Goal: Check status

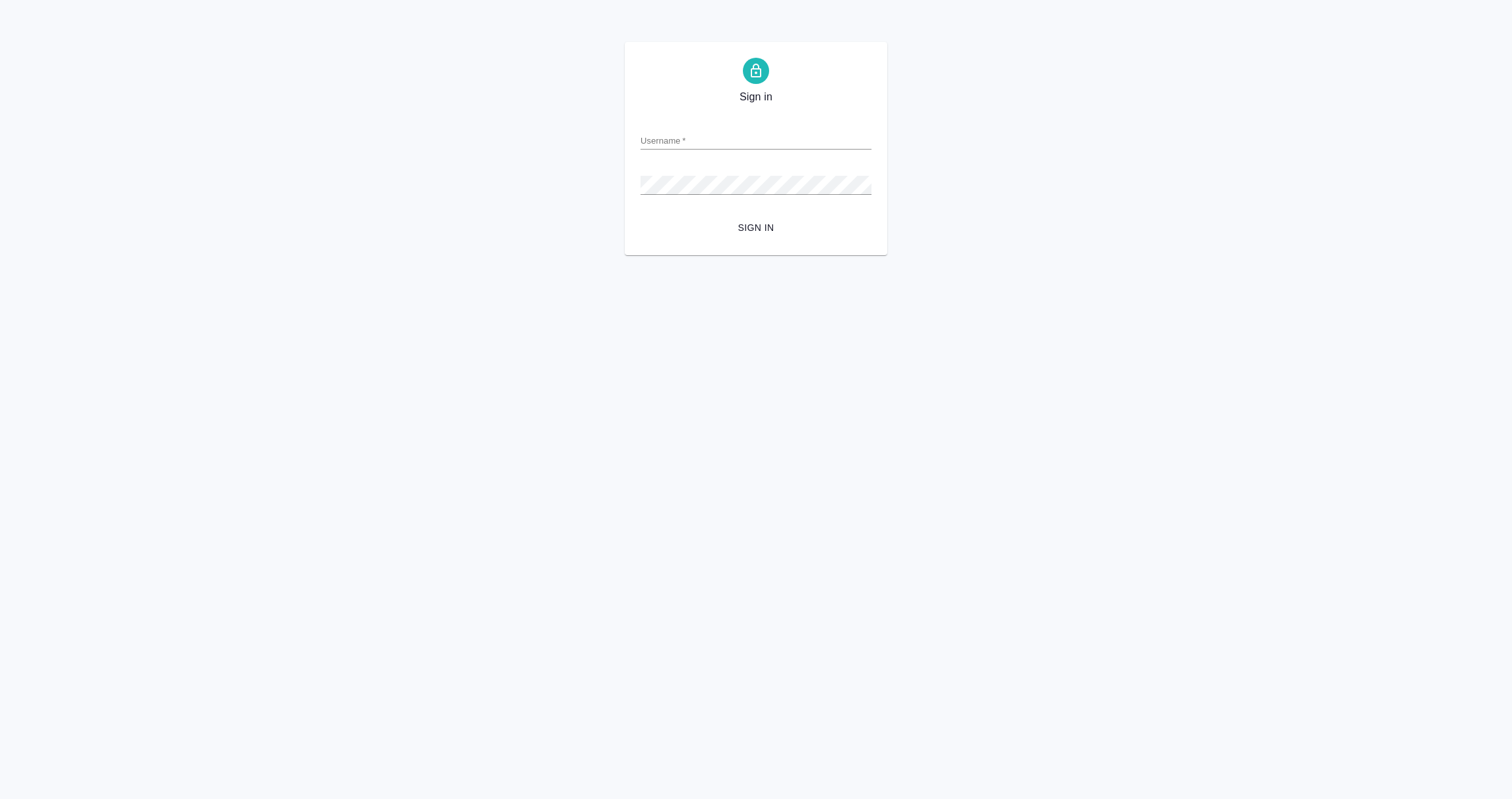
type input "[PERSON_NAME][EMAIL_ADDRESS][DOMAIN_NAME]"
click at [755, 225] on span "Sign in" at bounding box center [756, 228] width 210 height 17
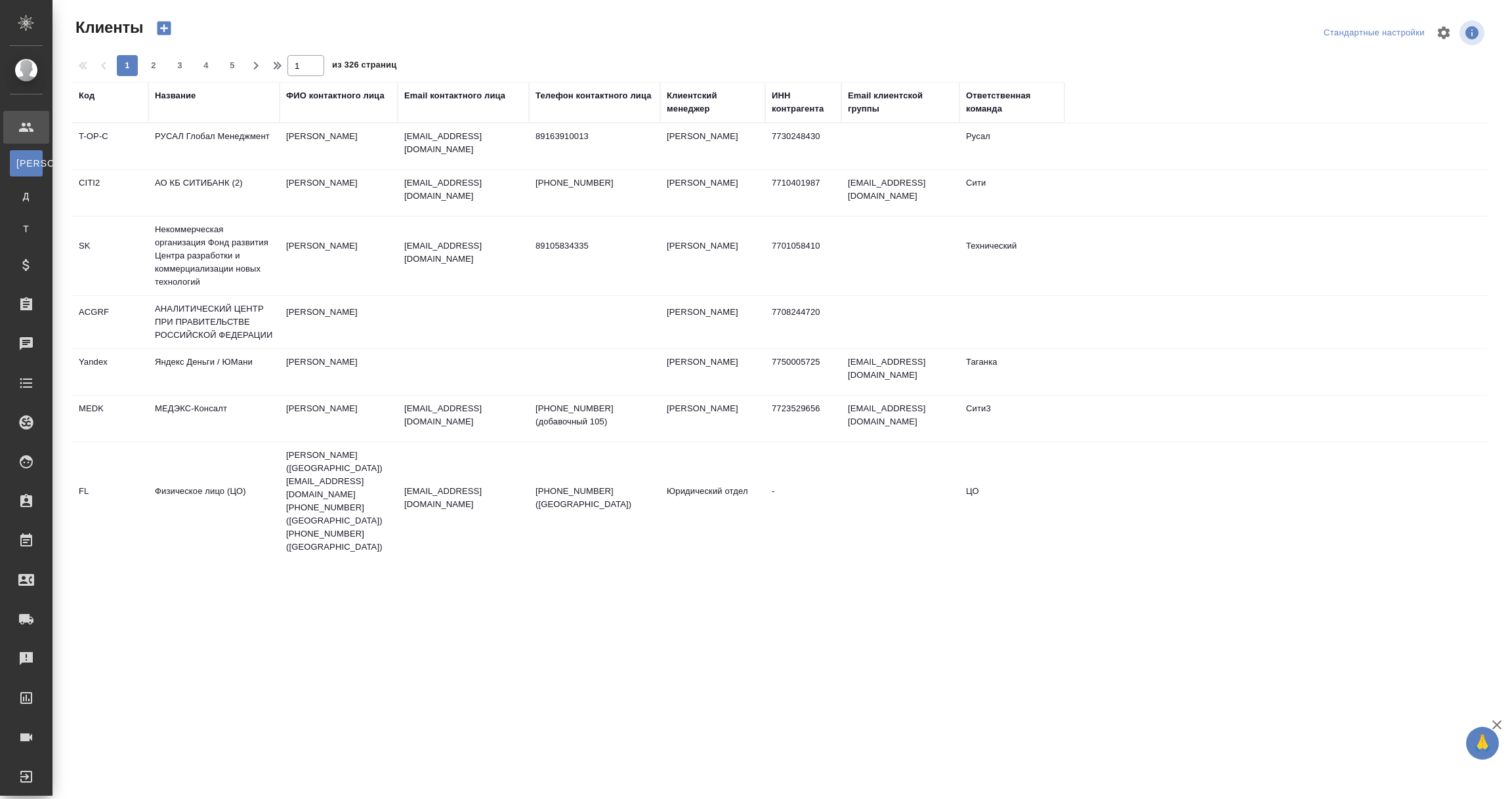
select select "RU"
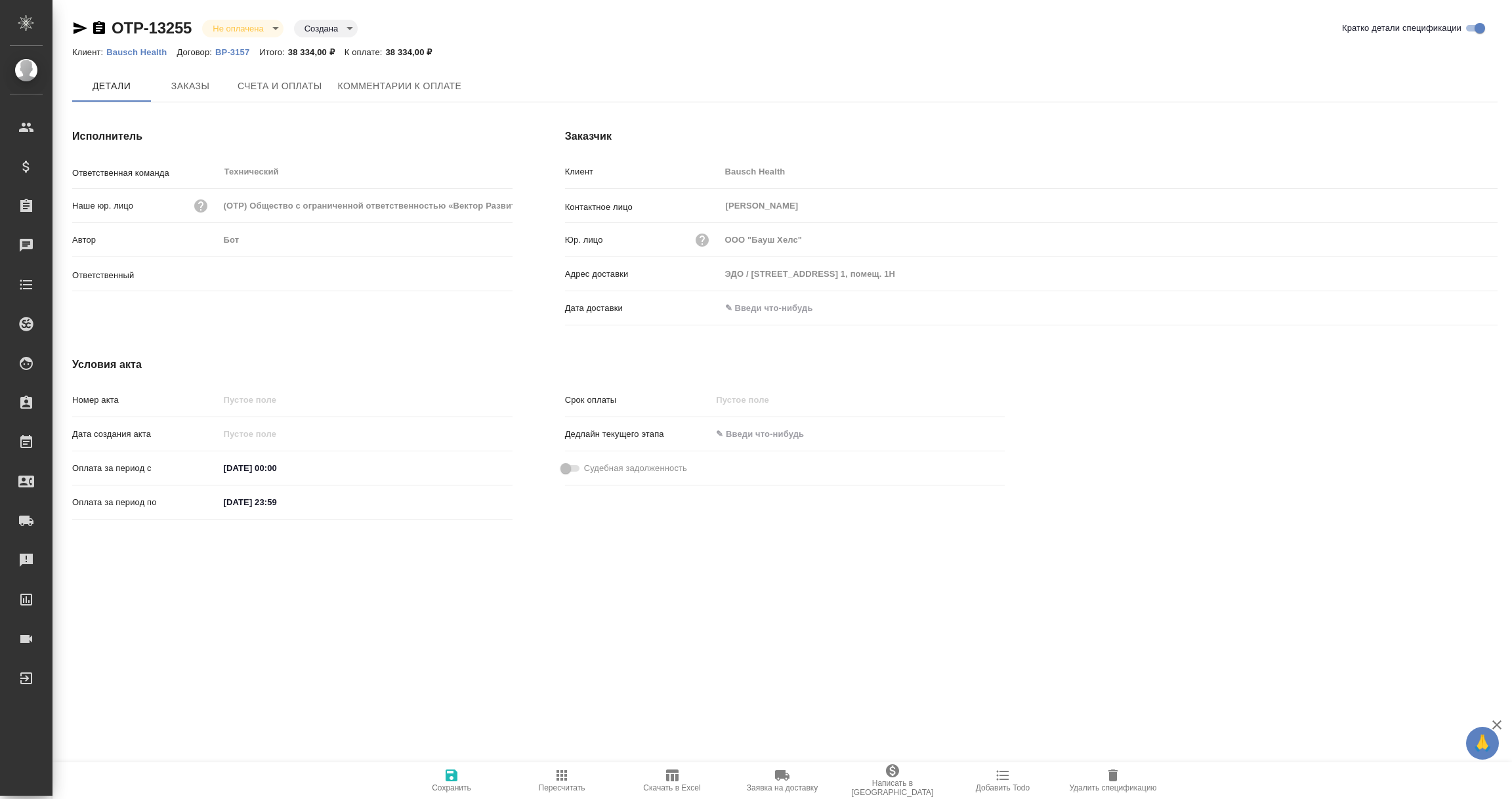
type input "[PERSON_NAME]"
click at [749, 307] on input "text" at bounding box center [778, 308] width 115 height 19
click at [1462, 304] on icon "button" at bounding box center [1459, 307] width 12 height 13
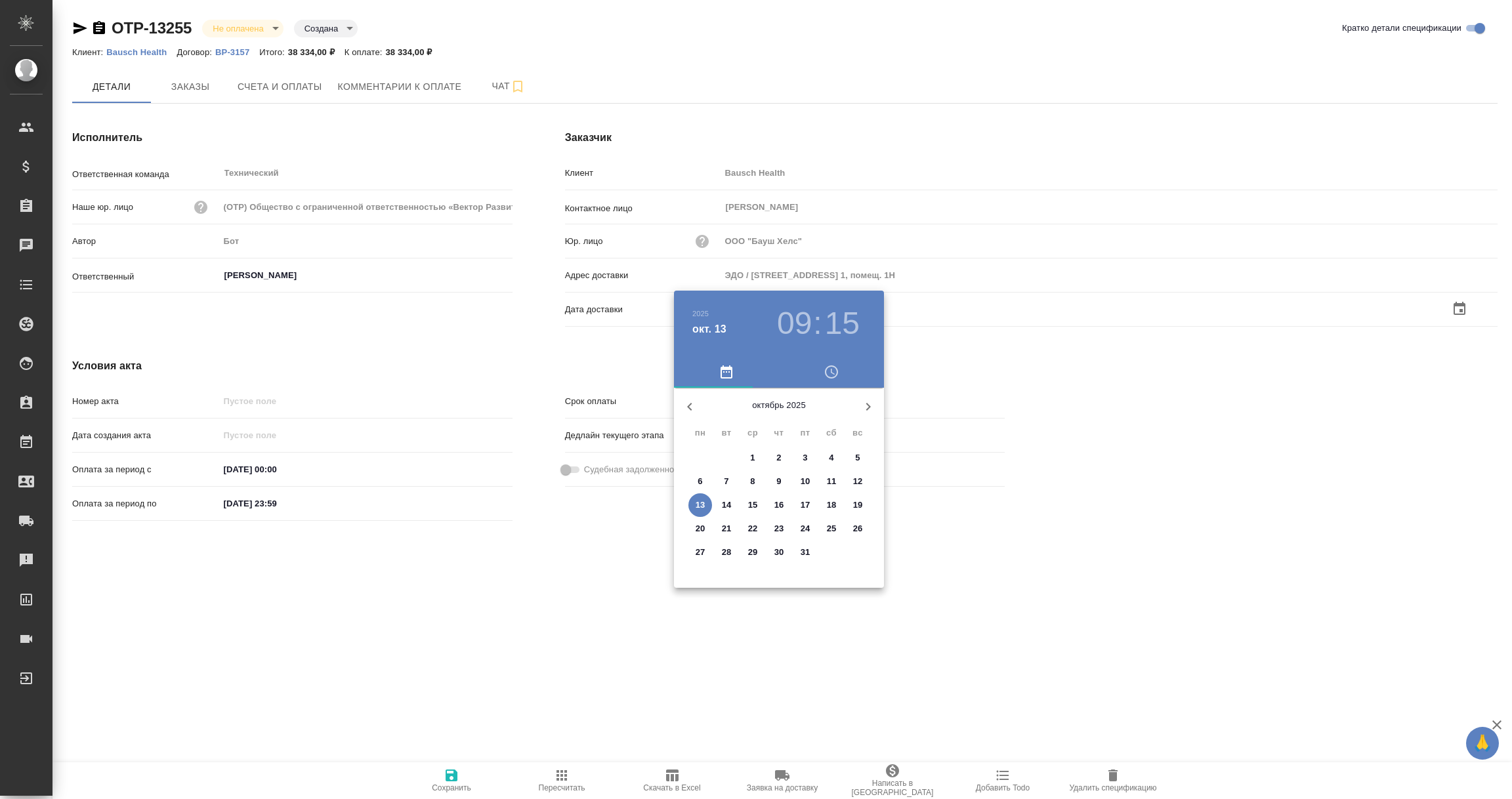
click at [696, 502] on p "13" at bounding box center [700, 505] width 10 height 13
type input "13.10.2025 09:15"
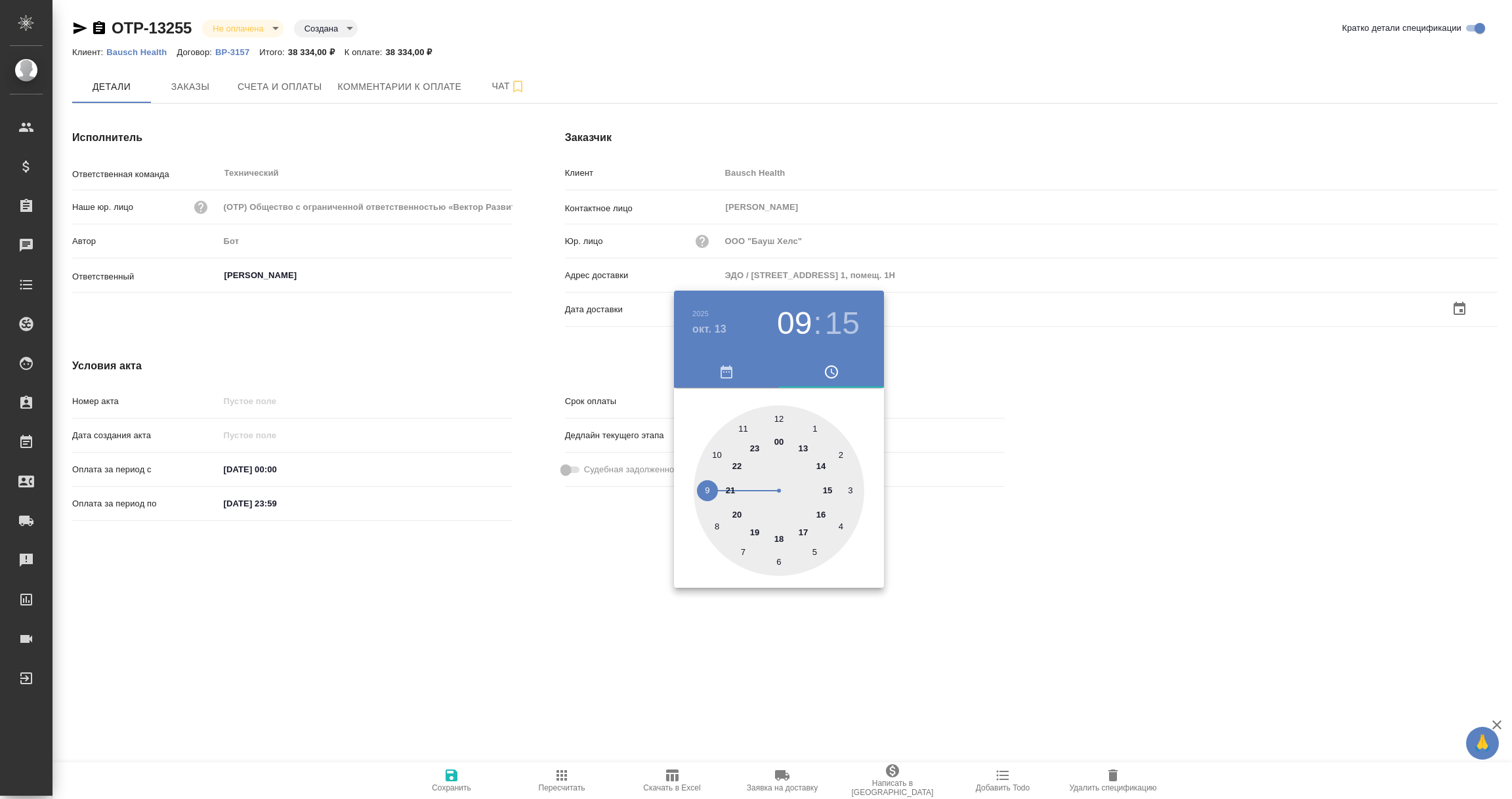
click at [644, 572] on div at bounding box center [756, 400] width 1512 height 799
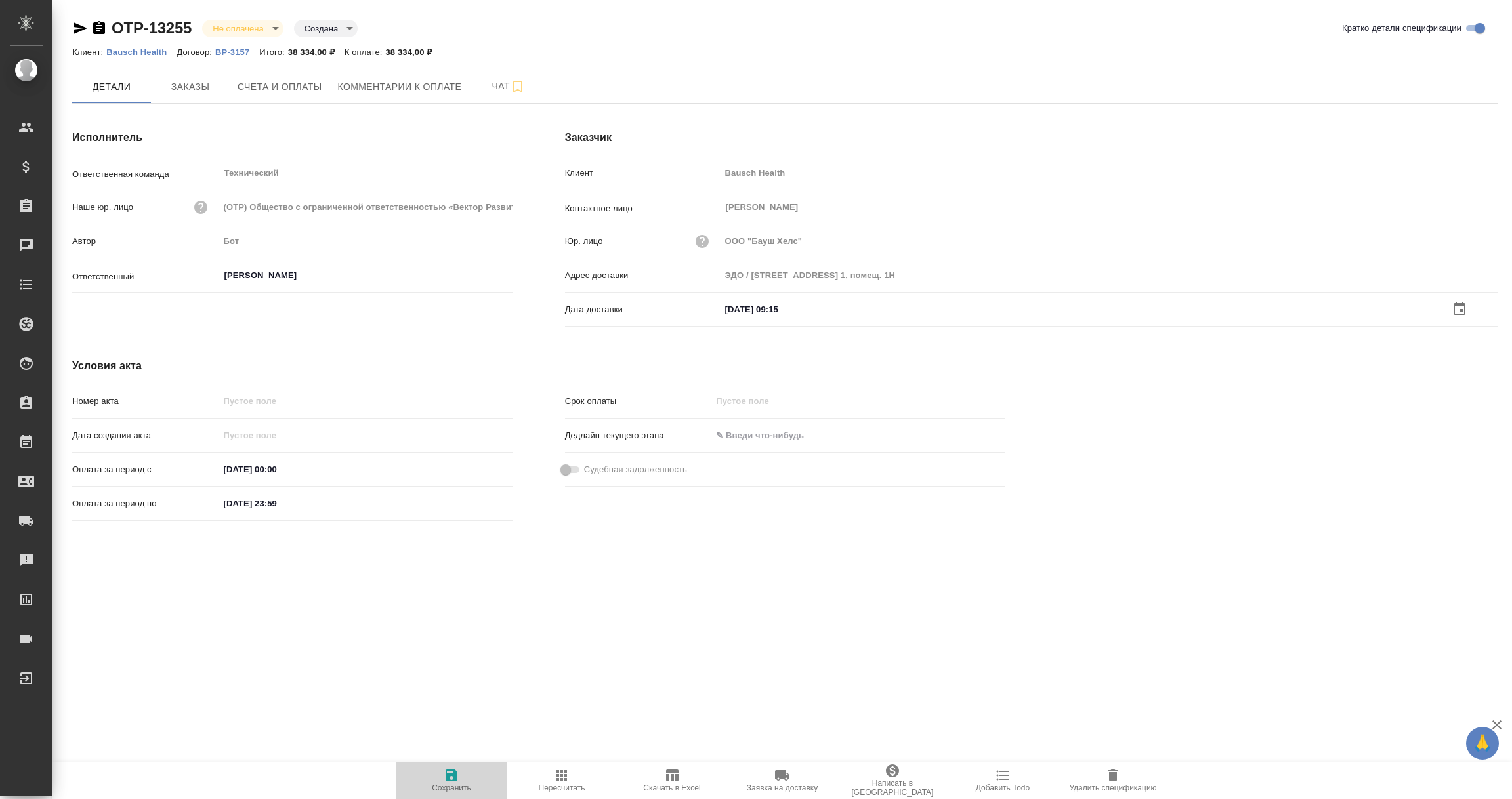
click at [454, 778] on icon "button" at bounding box center [452, 776] width 12 height 12
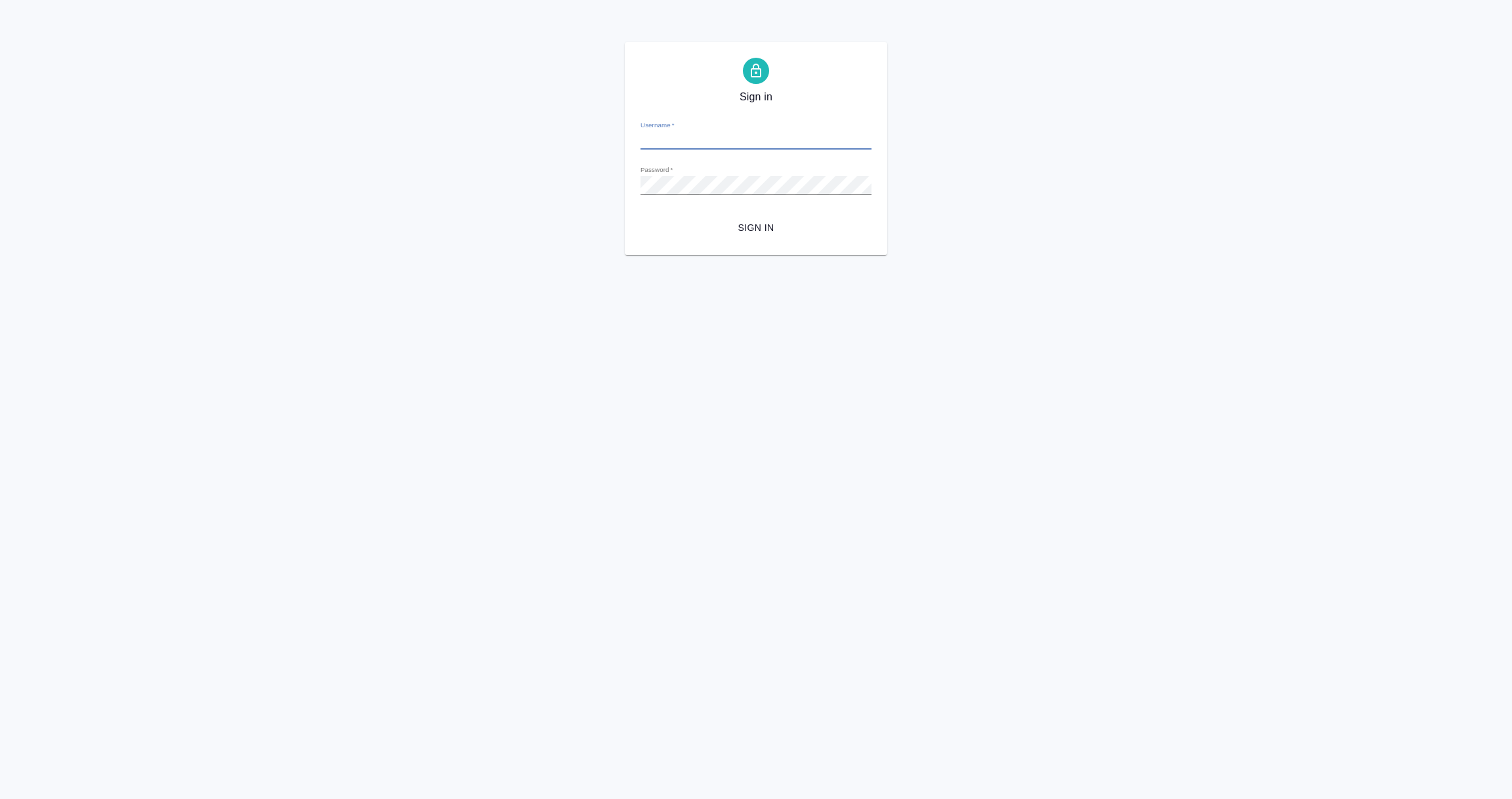
type input "[PERSON_NAME][EMAIL_ADDRESS][DOMAIN_NAME]"
click at [750, 226] on span "Sign in" at bounding box center [756, 228] width 210 height 17
type input "[PERSON_NAME][EMAIL_ADDRESS][DOMAIN_NAME]"
click at [749, 229] on span "Sign in" at bounding box center [756, 228] width 210 height 17
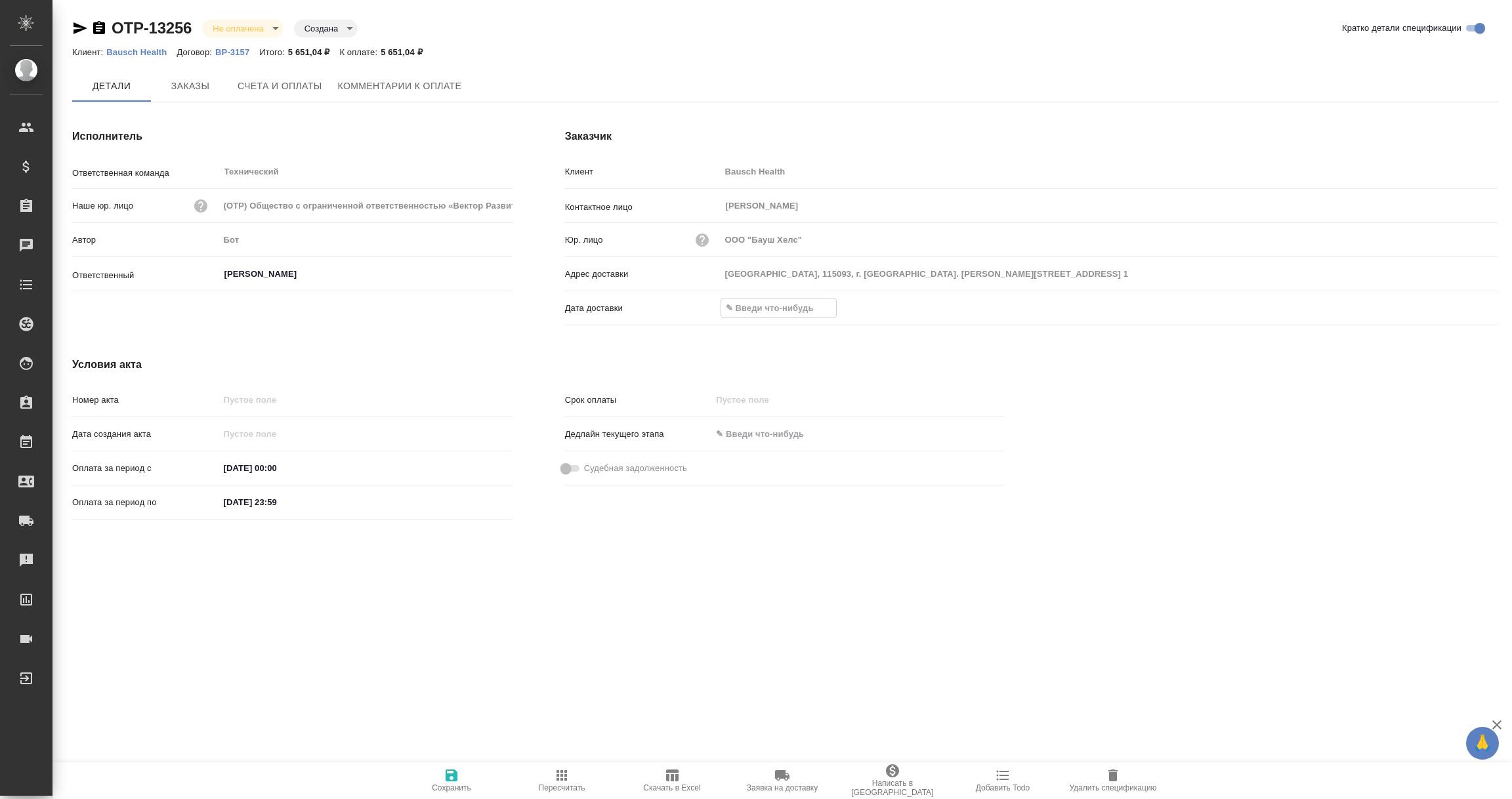
click at [761, 306] on input "text" at bounding box center [779, 308] width 115 height 19
click at [1462, 307] on icon "button" at bounding box center [1459, 308] width 16 height 16
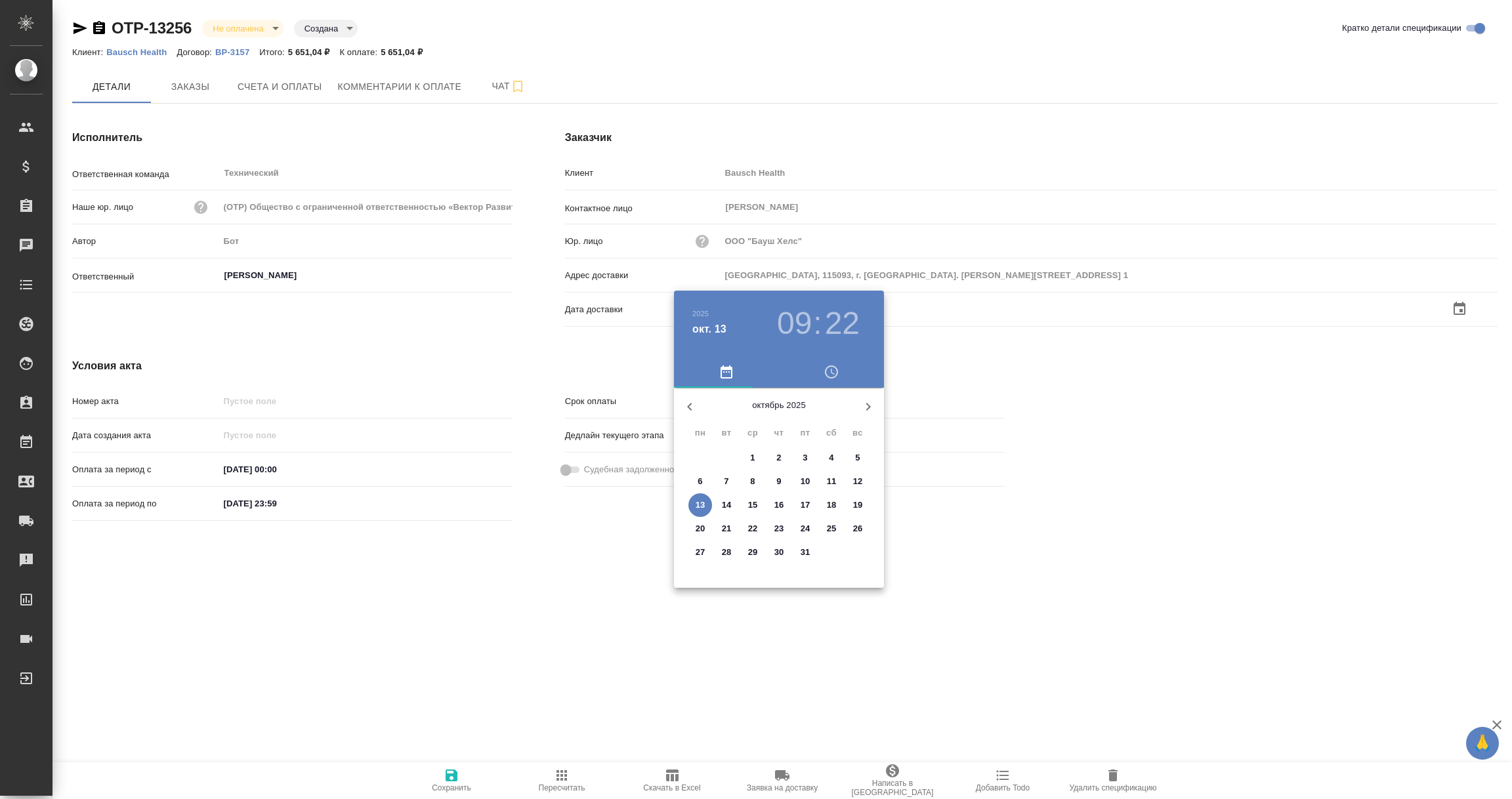
click at [695, 505] on p "13" at bounding box center [700, 505] width 10 height 13
type input "Россия, 115093, г. Москваул. Павловская, д. 7, стр. 1"
type input "13.10.2025 09:22"
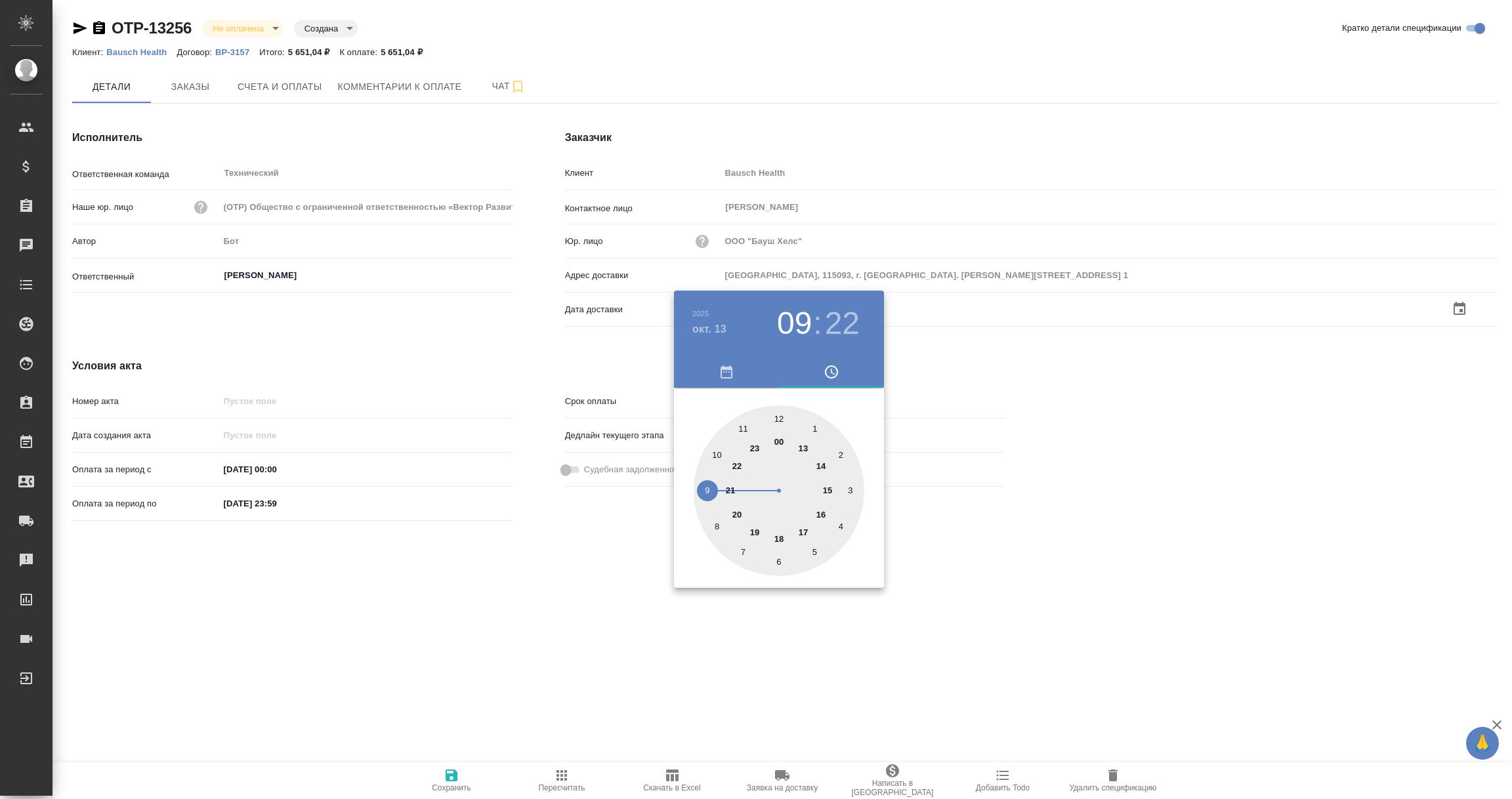
click at [559, 604] on div at bounding box center [756, 400] width 1512 height 799
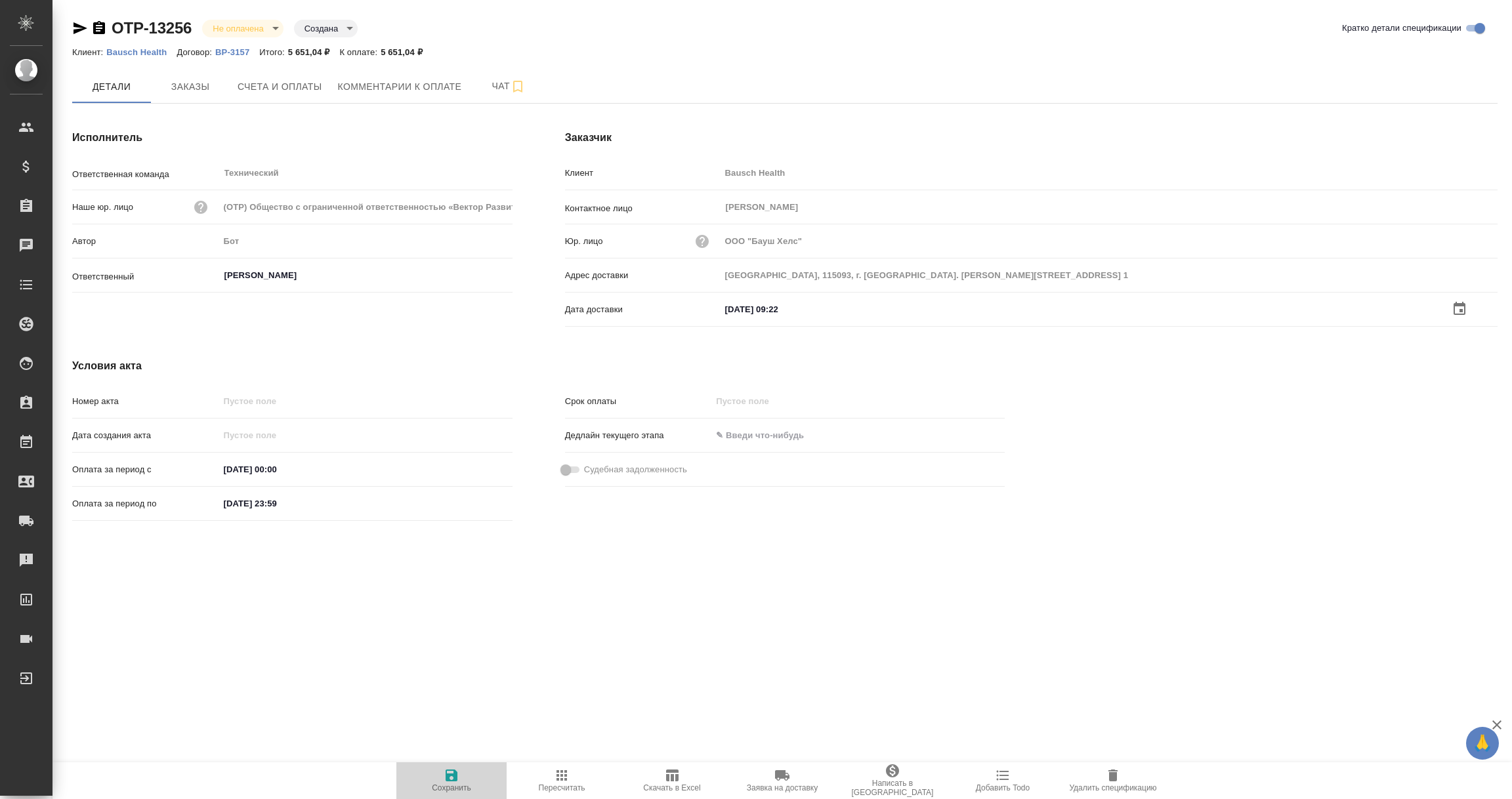
click at [451, 774] on icon "button" at bounding box center [452, 776] width 12 height 12
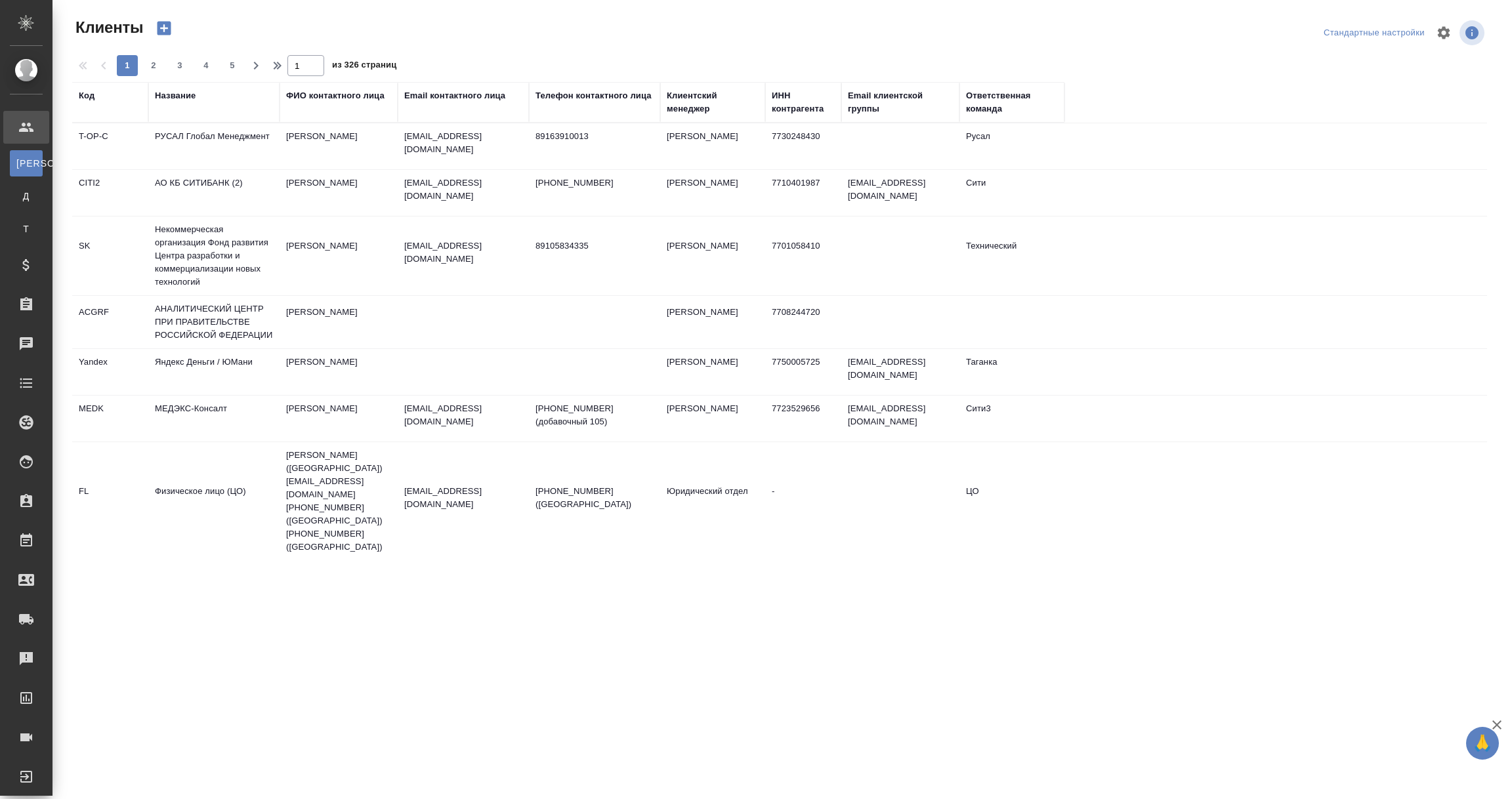
select select "RU"
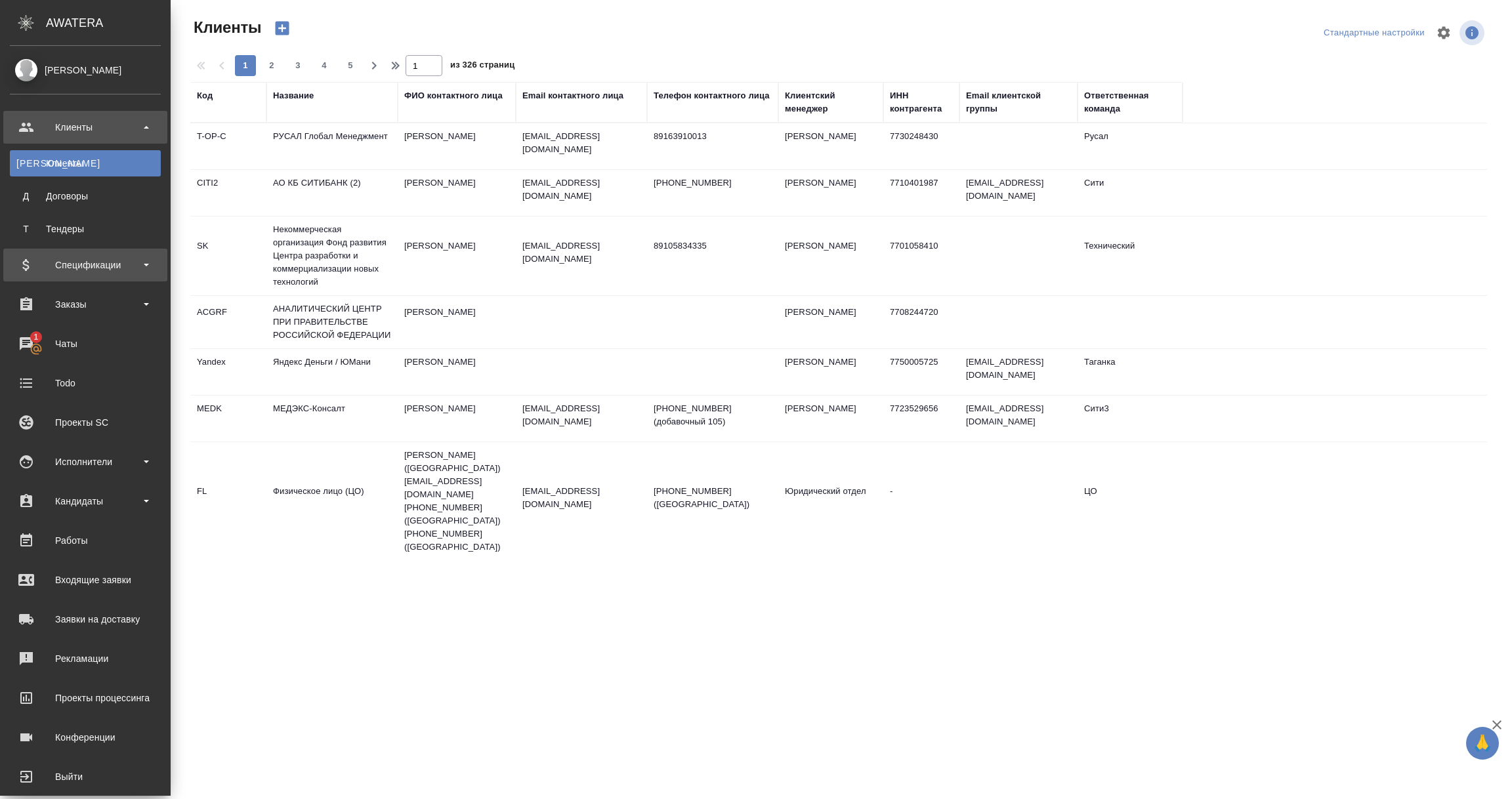
click at [79, 267] on div "Спецификации" at bounding box center [85, 265] width 151 height 20
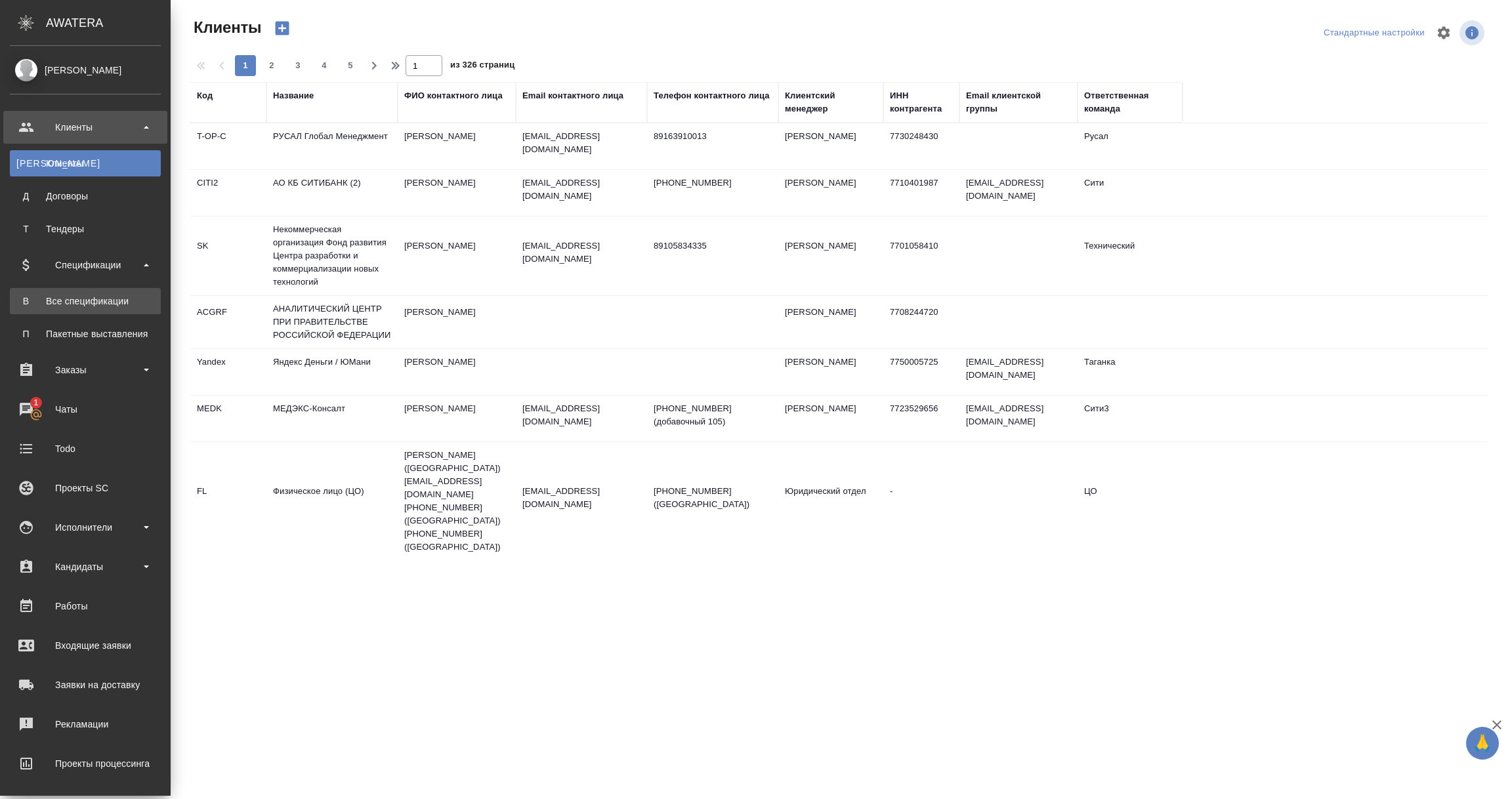
click at [72, 300] on div "Все спецификации" at bounding box center [85, 300] width 138 height 13
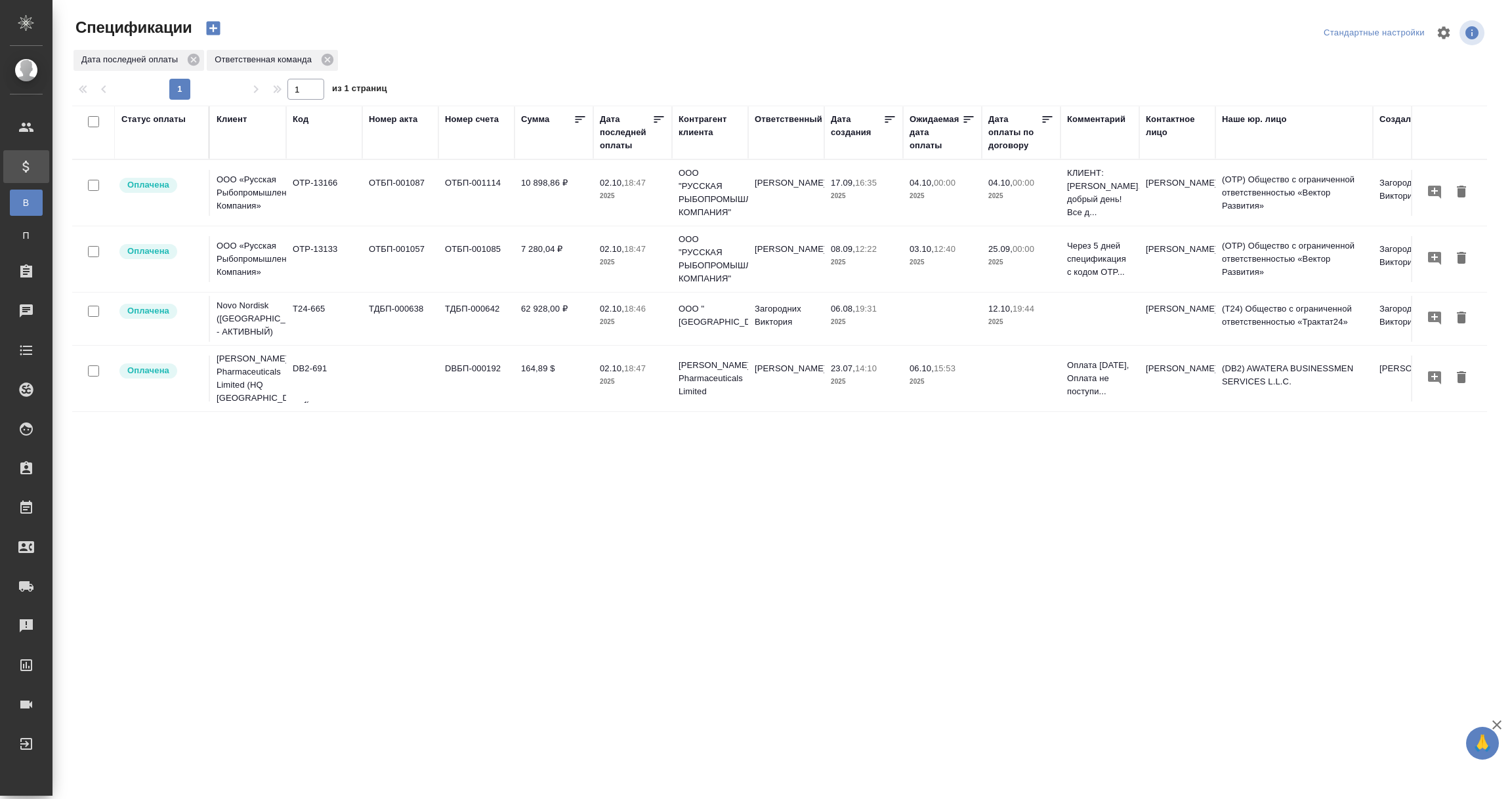
click at [604, 135] on div "Дата последней оплаты" at bounding box center [626, 132] width 52 height 39
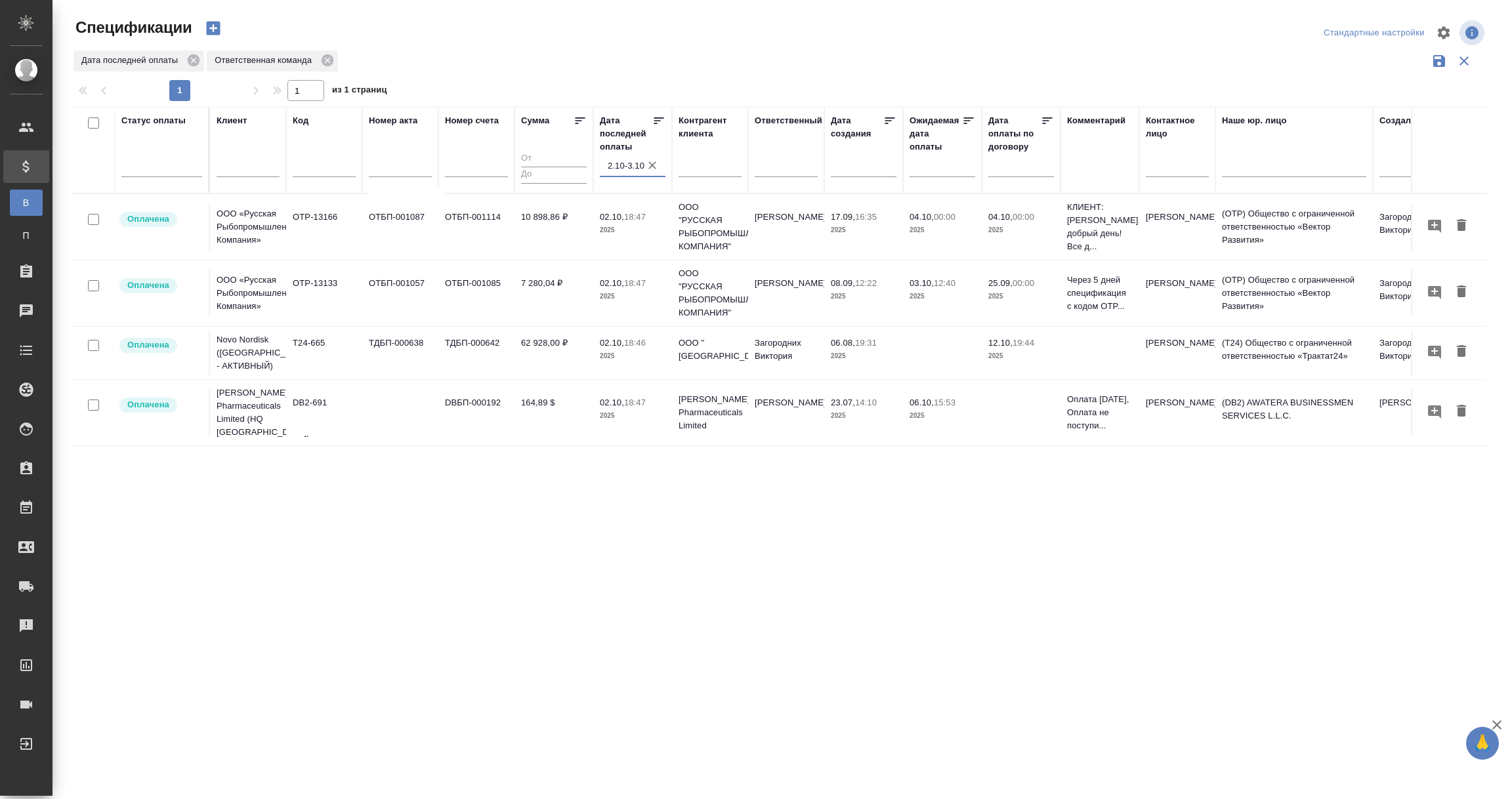
click at [616, 165] on input "2.10-3.10" at bounding box center [636, 165] width 57 height 18
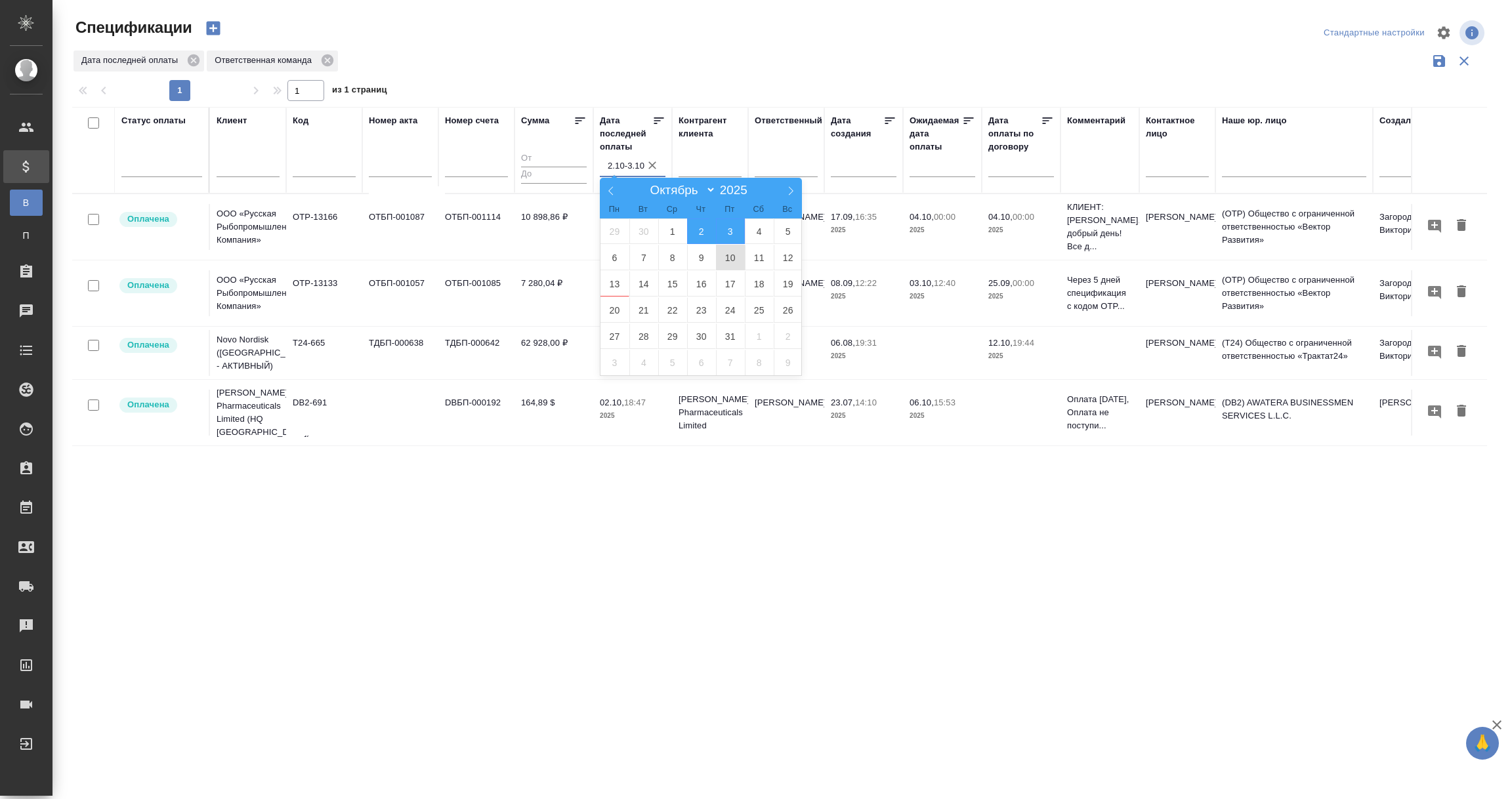
click at [727, 261] on span "10" at bounding box center [730, 257] width 29 height 25
click at [785, 256] on span "12" at bounding box center [787, 257] width 29 height 25
type div "2025-10-09T21:00:00.000Z — 2025-10-11T21:00:00.000Z"
type input "10.10-12.10"
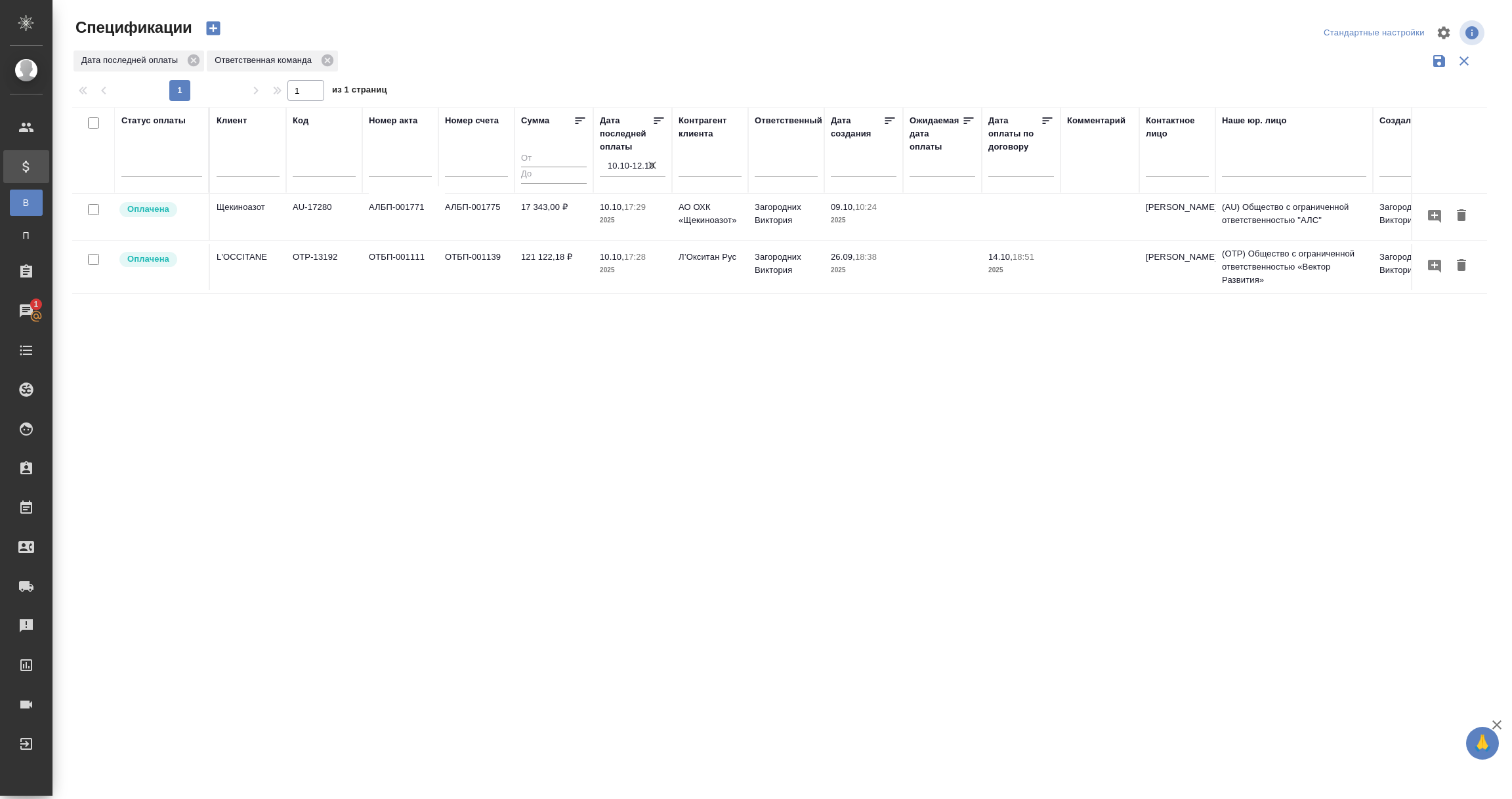
click at [258, 267] on td "L'OCCITANE" at bounding box center [249, 267] width 76 height 46
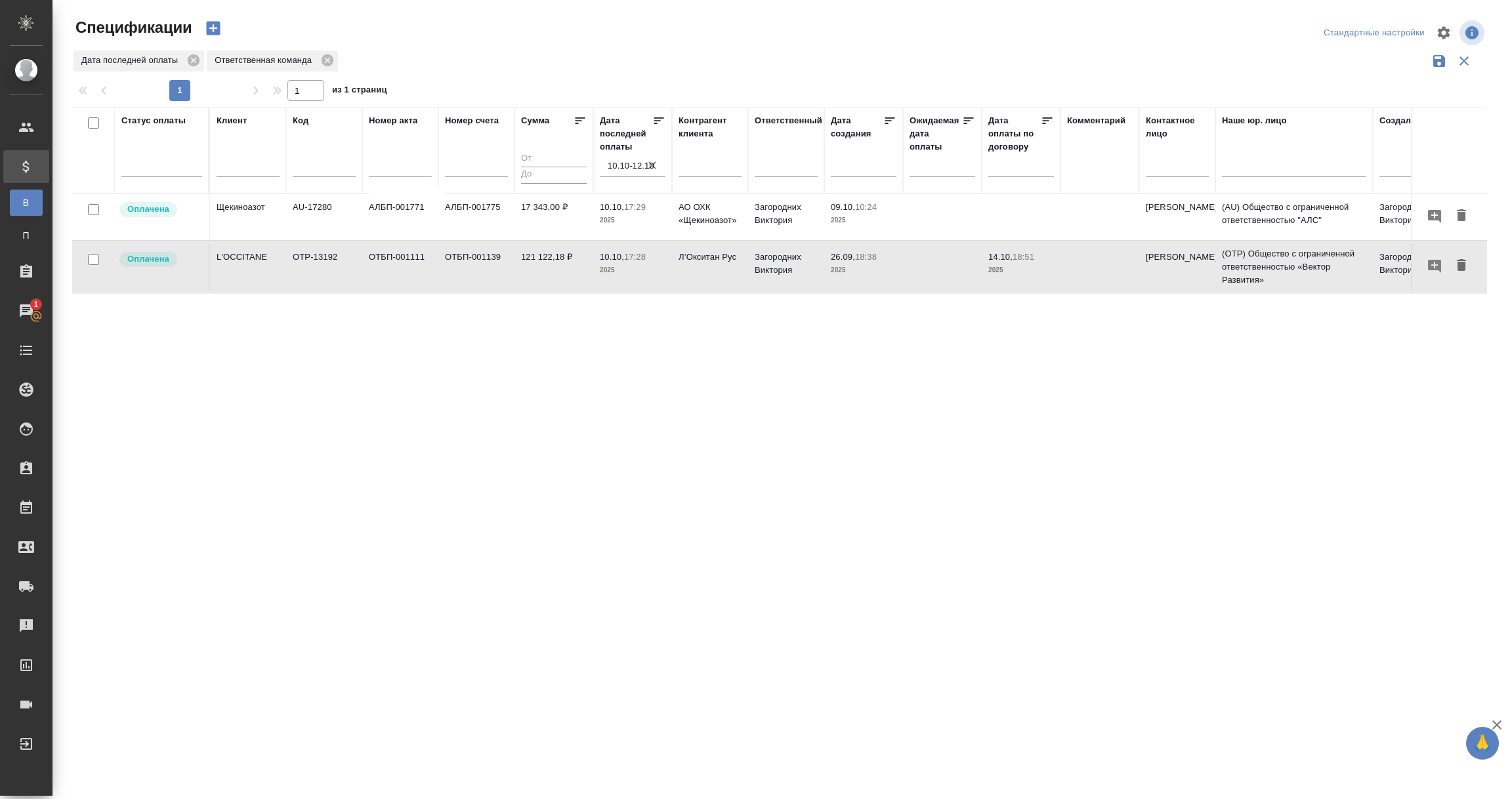
click at [258, 267] on td "L'OCCITANE" at bounding box center [249, 267] width 76 height 46
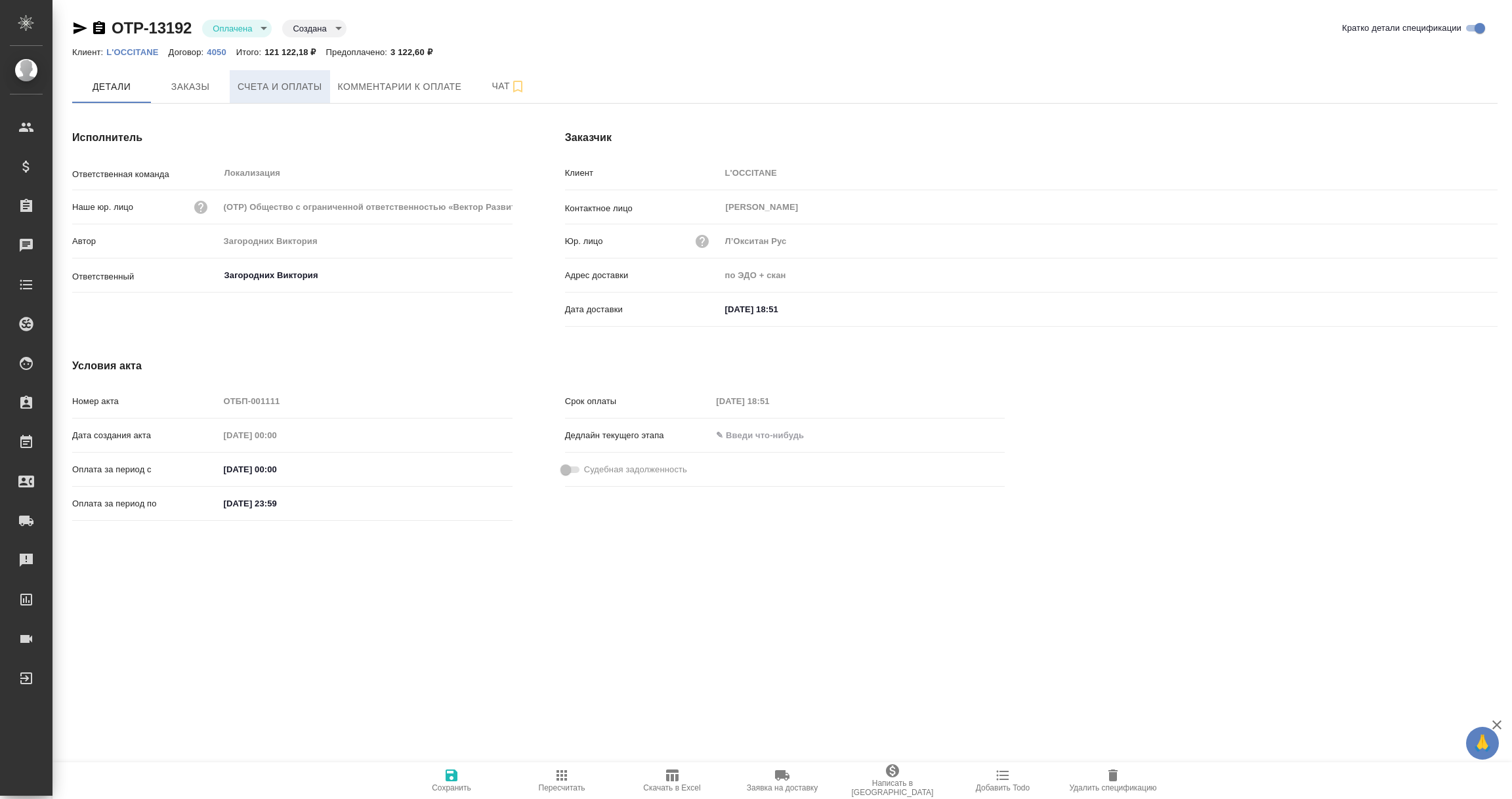
click at [275, 89] on span "Счета и оплаты" at bounding box center [279, 87] width 84 height 17
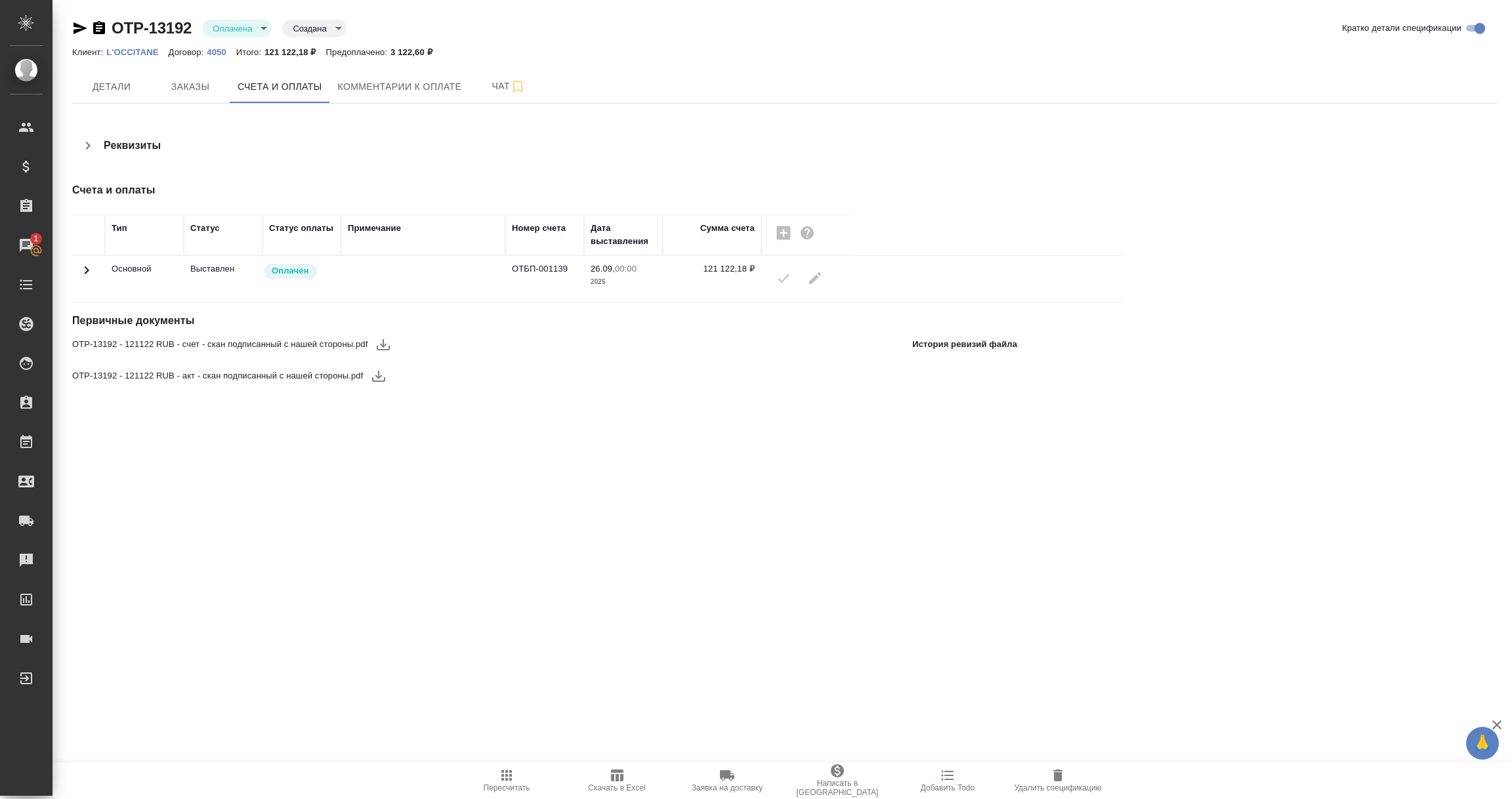
click at [76, 26] on icon "button" at bounding box center [81, 29] width 14 height 12
click at [79, 273] on icon at bounding box center [87, 270] width 16 height 16
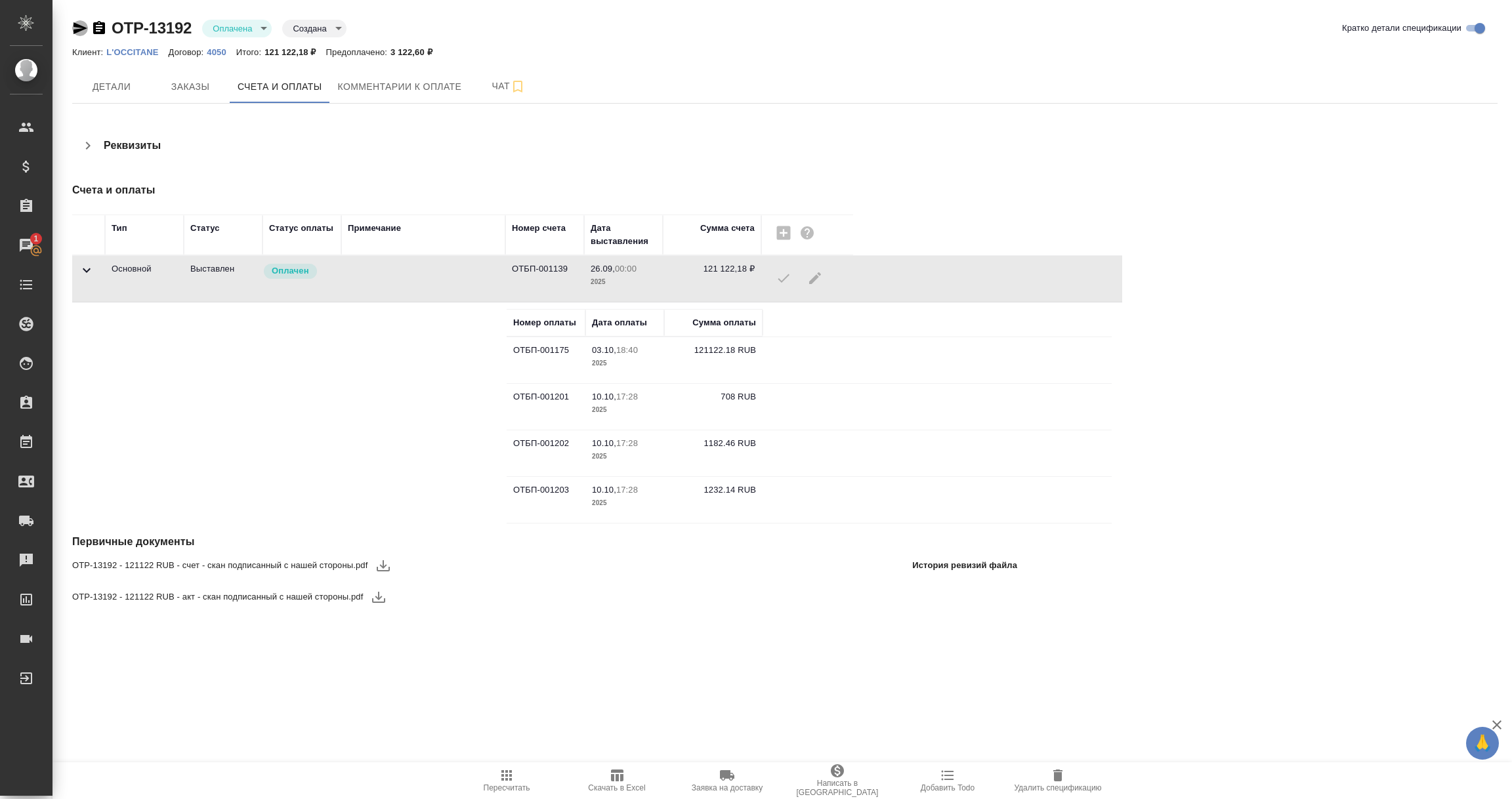
click at [77, 30] on icon "button" at bounding box center [81, 29] width 14 height 12
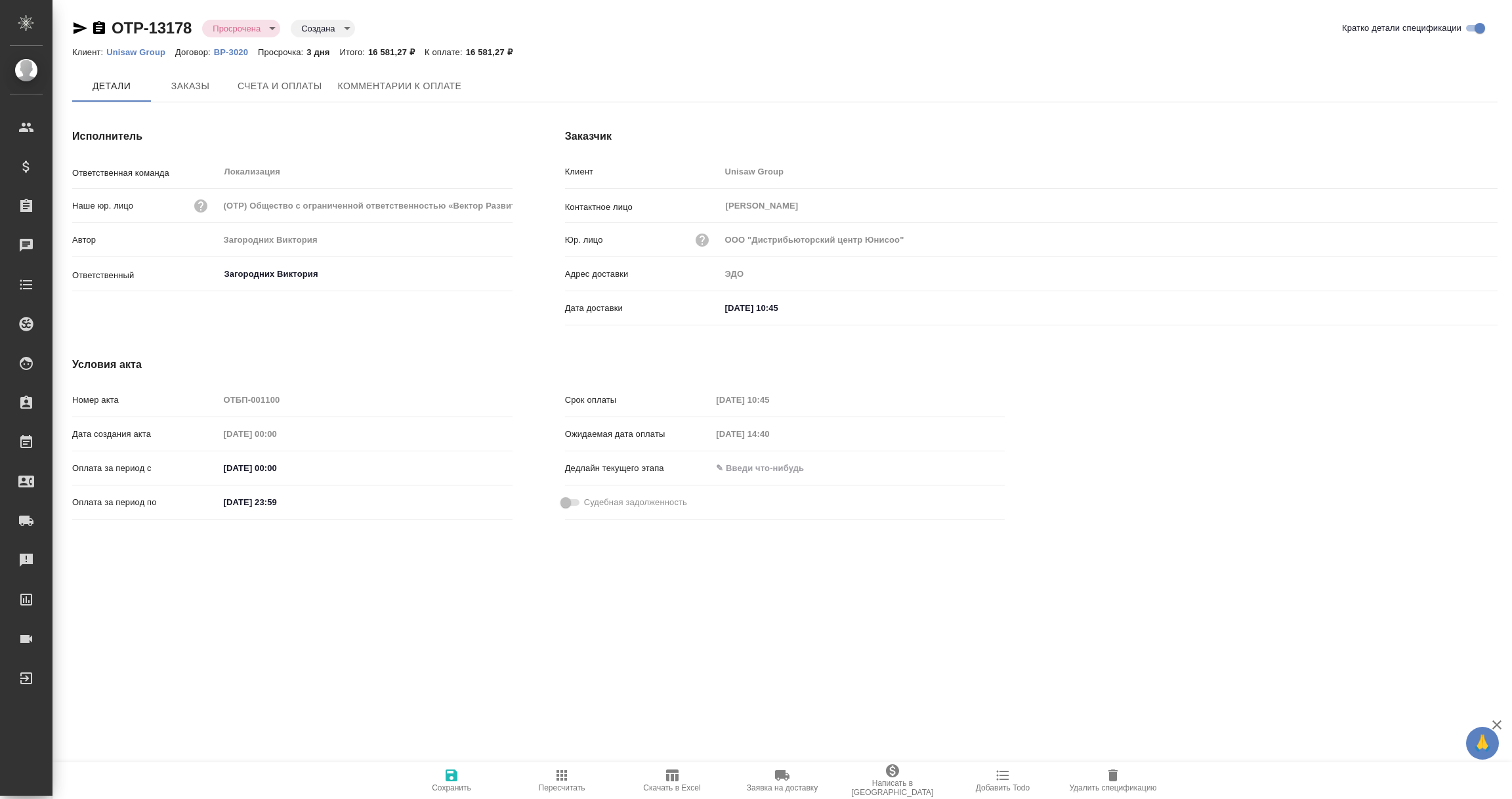
click at [70, 23] on div "OTP-13178 Просрочена delayed Создана created Кратко детали спецификации Клиент:…" at bounding box center [785, 279] width 1440 height 558
click at [76, 26] on icon "button" at bounding box center [81, 29] width 14 height 12
